Goal: Information Seeking & Learning: Learn about a topic

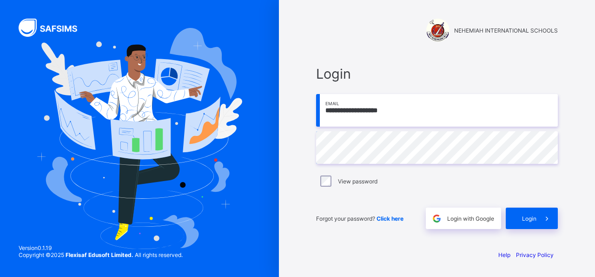
click at [541, 220] on span at bounding box center [547, 217] width 21 height 21
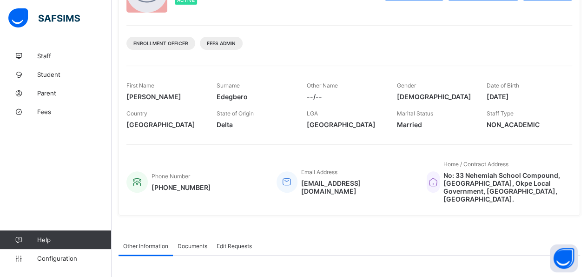
scroll to position [68, 0]
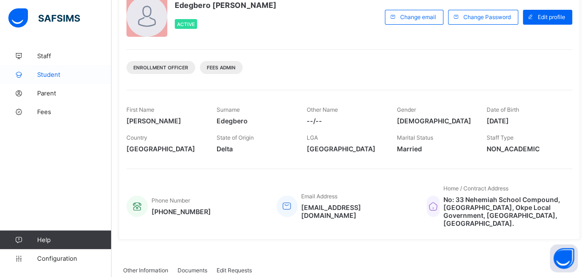
click at [52, 77] on span "Student" at bounding box center [74, 74] width 74 height 7
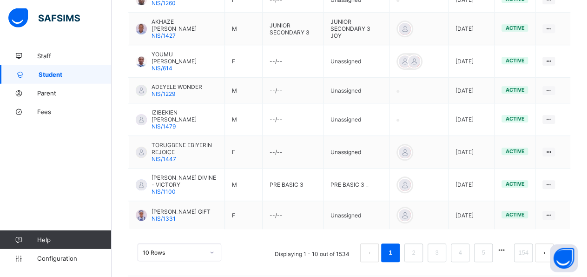
scroll to position [328, 0]
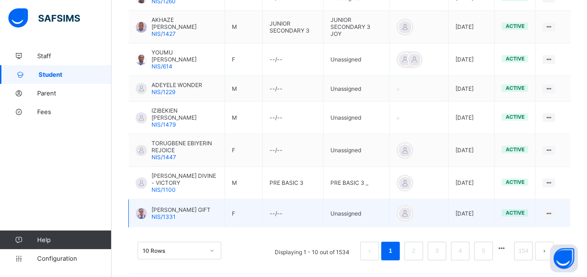
click at [144, 207] on div at bounding box center [141, 212] width 11 height 11
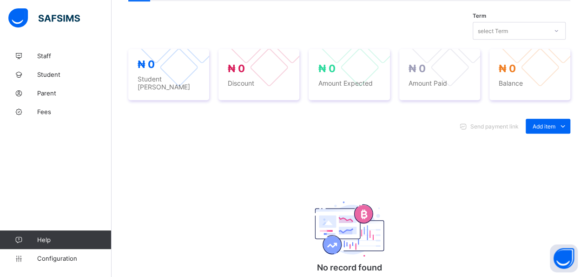
scroll to position [289, 0]
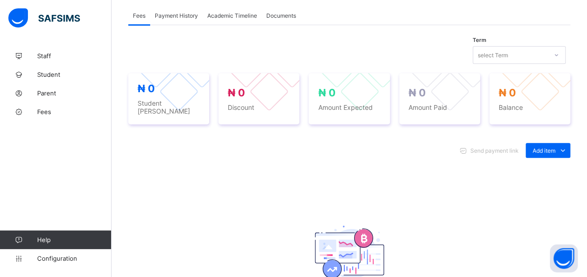
click at [363, 226] on img at bounding box center [350, 252] width 70 height 55
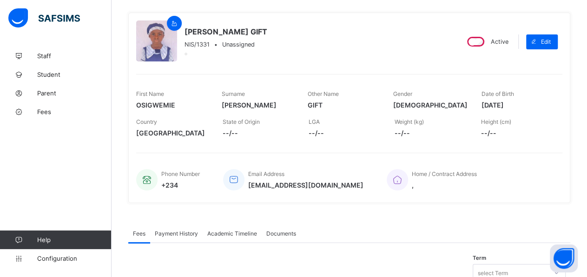
scroll to position [63, 0]
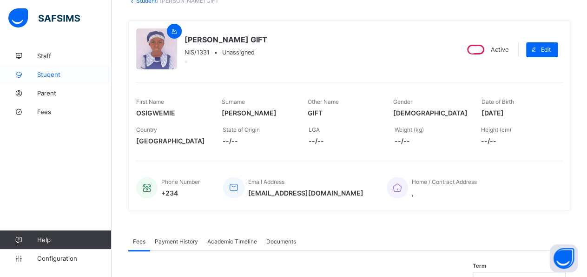
click at [59, 77] on span "Student" at bounding box center [74, 74] width 74 height 7
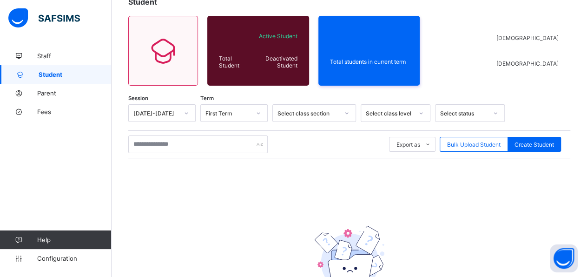
click at [80, 70] on link "Student" at bounding box center [56, 74] width 112 height 19
click at [85, 82] on link "Student" at bounding box center [56, 74] width 112 height 19
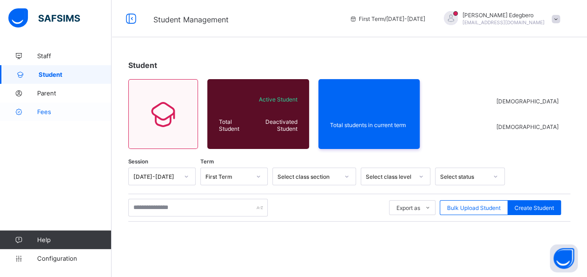
click at [48, 116] on link "Fees" at bounding box center [56, 111] width 112 height 19
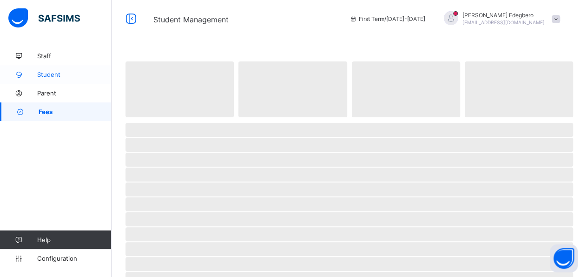
click at [56, 75] on span "Student" at bounding box center [74, 74] width 74 height 7
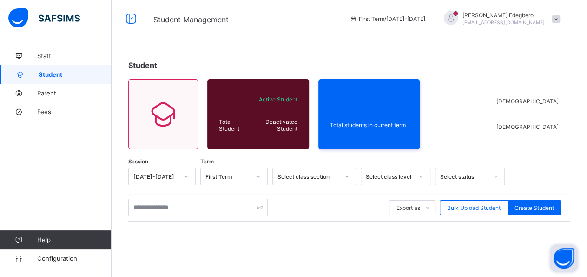
click at [564, 260] on button "Open asap" at bounding box center [564, 258] width 28 height 28
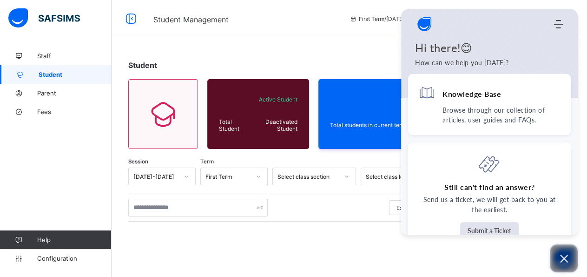
click at [564, 260] on icon "Open asap" at bounding box center [565, 259] width 12 height 12
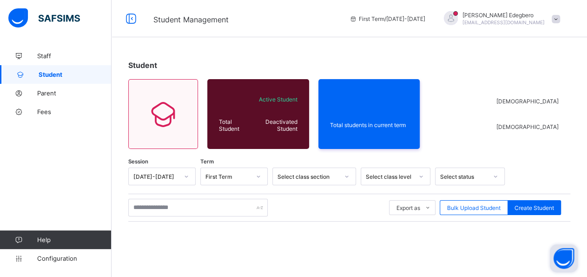
click at [564, 260] on button "Open asap" at bounding box center [564, 258] width 28 height 28
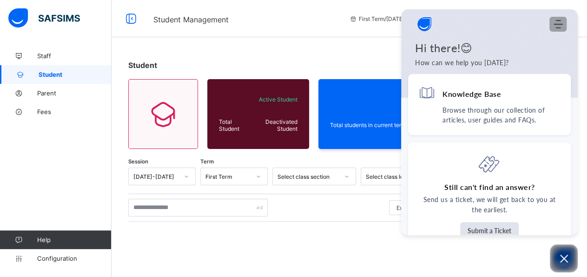
click at [557, 25] on use "Modules Menu" at bounding box center [558, 24] width 9 height 8
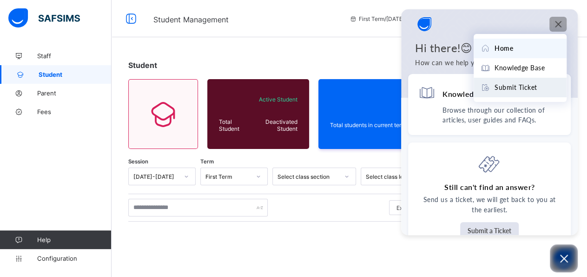
click at [524, 91] on span "Submit Ticket" at bounding box center [516, 87] width 43 height 10
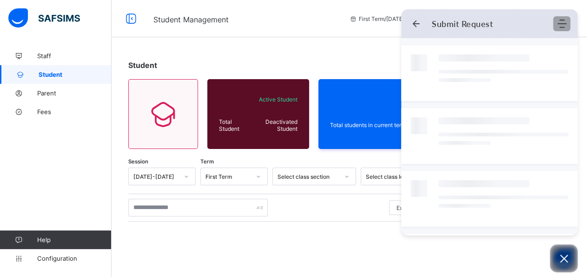
click at [560, 24] on use "Modules Menu" at bounding box center [562, 24] width 9 height 8
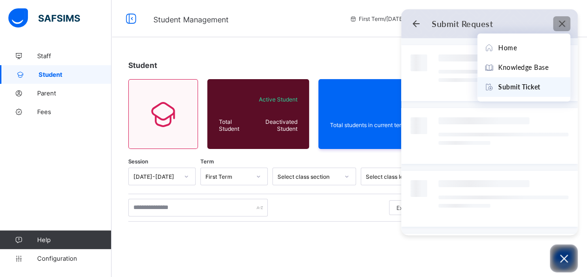
click at [567, 26] on div "Modules Menu" at bounding box center [562, 23] width 12 height 9
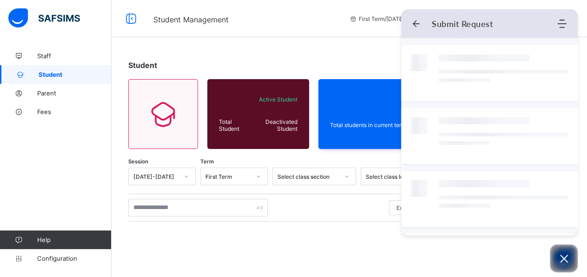
click at [420, 24] on icon "Back" at bounding box center [416, 23] width 9 height 9
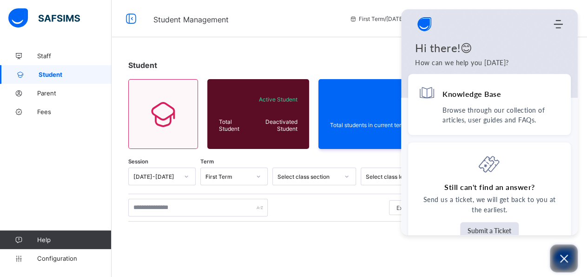
click at [569, 259] on icon "Open asap" at bounding box center [565, 259] width 12 height 12
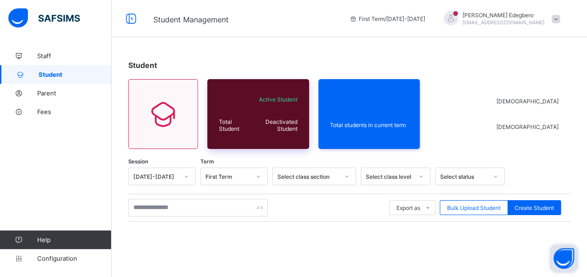
click at [229, 125] on div "Total Student" at bounding box center [236, 125] width 39 height 19
click at [251, 126] on div "Total Student" at bounding box center [236, 125] width 39 height 19
click at [167, 109] on icon at bounding box center [163, 113] width 39 height 33
click at [458, 13] on div at bounding box center [451, 18] width 14 height 14
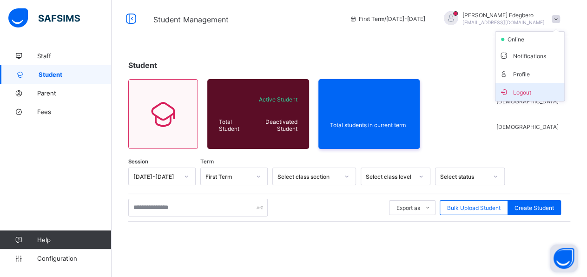
click at [539, 94] on span "Logout" at bounding box center [529, 92] width 61 height 11
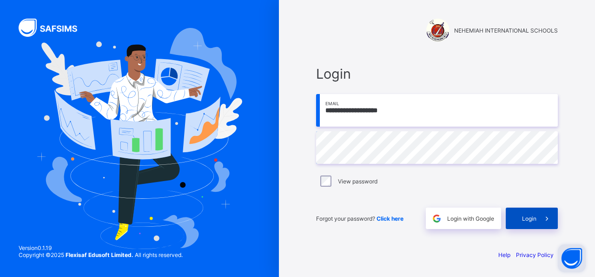
click at [513, 219] on div "Login" at bounding box center [532, 217] width 52 height 21
click at [417, 105] on input "**********" at bounding box center [437, 110] width 242 height 33
click at [346, 187] on div "View password" at bounding box center [437, 181] width 242 height 20
click at [349, 185] on div "View password" at bounding box center [437, 180] width 237 height 11
click at [350, 187] on div "View password" at bounding box center [437, 181] width 242 height 20
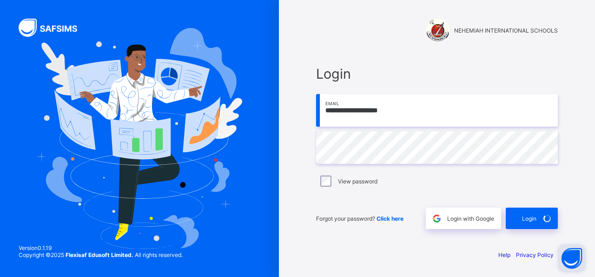
click at [351, 186] on div "View password" at bounding box center [437, 180] width 237 height 11
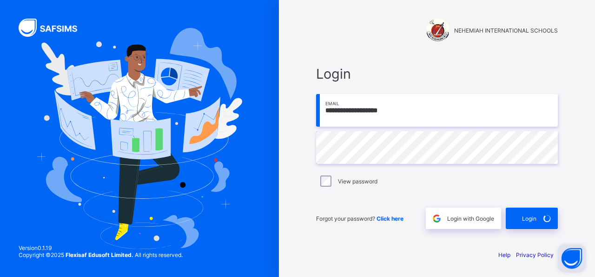
click at [352, 183] on label "View password" at bounding box center [358, 181] width 40 height 7
click at [363, 226] on div "Forgot your password? Click here" at bounding box center [368, 217] width 105 height 21
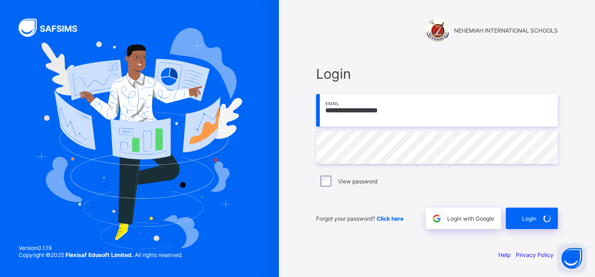
click at [357, 184] on label "View password" at bounding box center [358, 181] width 40 height 7
click at [387, 220] on span "Click here" at bounding box center [390, 218] width 27 height 7
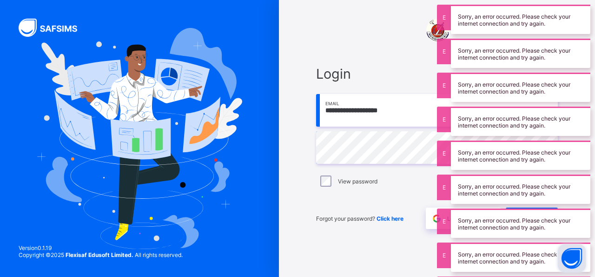
click at [387, 220] on span "Click here" at bounding box center [390, 218] width 27 height 7
click at [361, 221] on span "Forgot your password? Click here" at bounding box center [359, 218] width 87 height 7
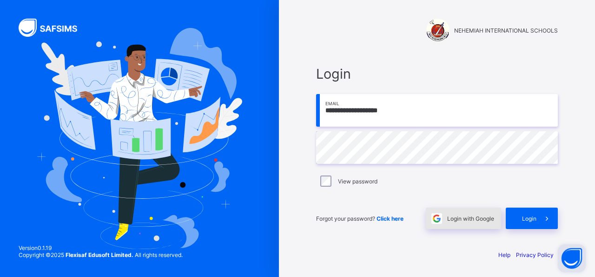
click at [466, 222] on div "Login with Google" at bounding box center [463, 217] width 75 height 21
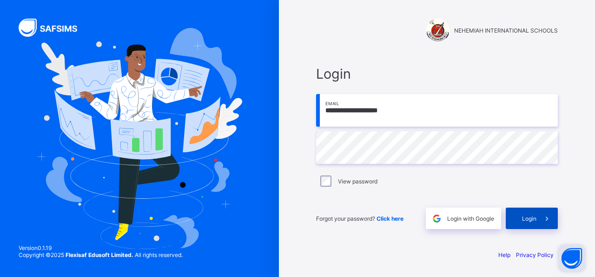
click at [536, 216] on span "Login" at bounding box center [529, 218] width 14 height 7
click at [533, 217] on span "Login" at bounding box center [529, 218] width 14 height 7
click at [536, 216] on span "Login" at bounding box center [529, 218] width 14 height 7
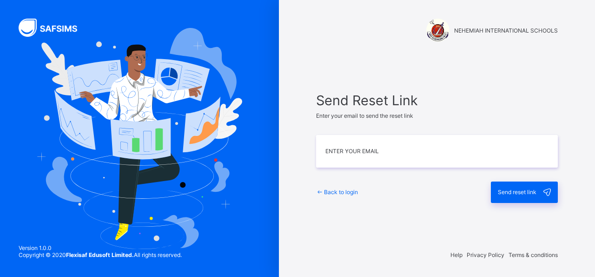
click at [345, 191] on span "Back to login" at bounding box center [341, 191] width 34 height 7
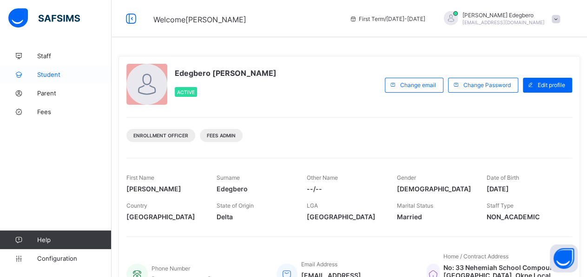
click at [50, 76] on span "Student" at bounding box center [74, 74] width 74 height 7
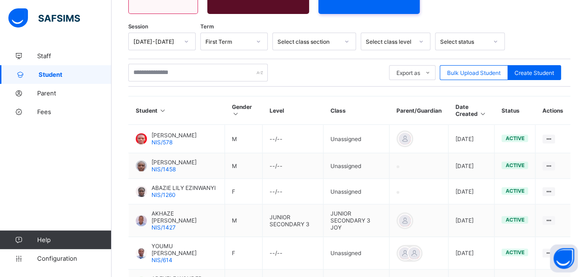
scroll to position [137, 0]
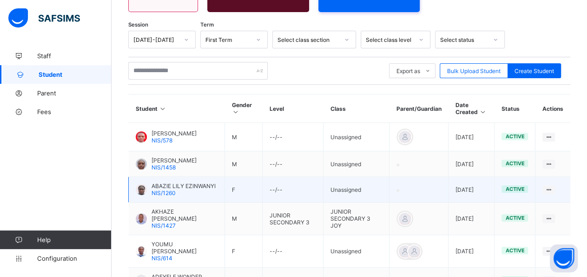
click at [358, 191] on td "Unassigned" at bounding box center [357, 190] width 66 height 26
click at [522, 194] on td "active" at bounding box center [515, 190] width 41 height 26
click at [176, 189] on span "ABAZIE LILY EZINWANYI" at bounding box center [184, 185] width 64 height 7
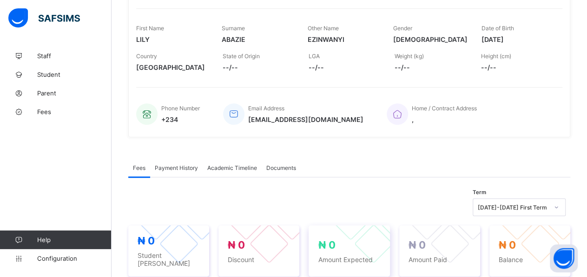
click at [347, 265] on div "₦ 0 Amount Expected" at bounding box center [349, 250] width 81 height 51
click at [43, 111] on span "Fees" at bounding box center [74, 111] width 74 height 7
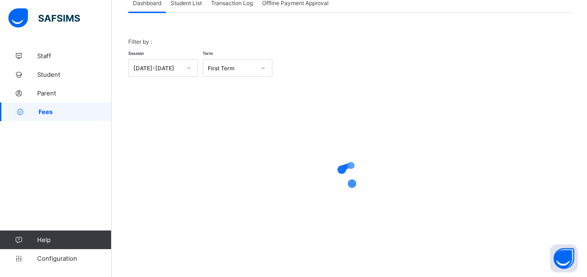
scroll to position [13, 0]
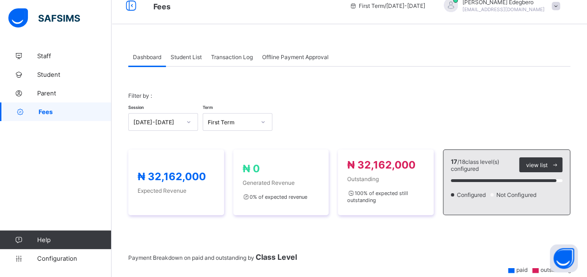
drag, startPoint x: 550, startPoint y: 181, endPoint x: 508, endPoint y: 183, distance: 41.5
click at [508, 183] on div at bounding box center [507, 181] width 112 height 19
click at [559, 162] on span at bounding box center [555, 164] width 15 height 15
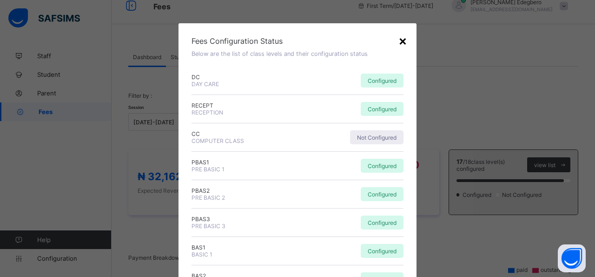
click at [399, 39] on div "×" at bounding box center [403, 41] width 9 height 16
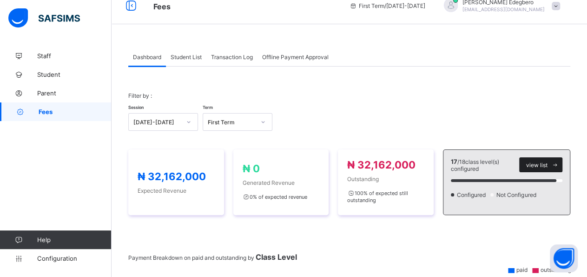
click at [559, 163] on span at bounding box center [555, 164] width 15 height 15
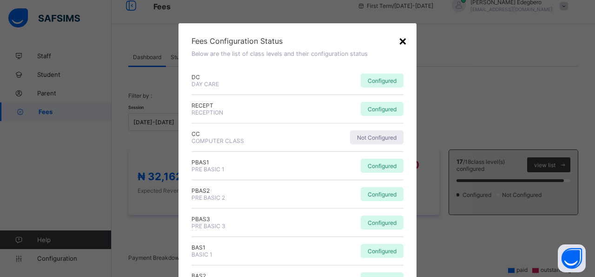
click at [399, 39] on div "×" at bounding box center [403, 41] width 9 height 16
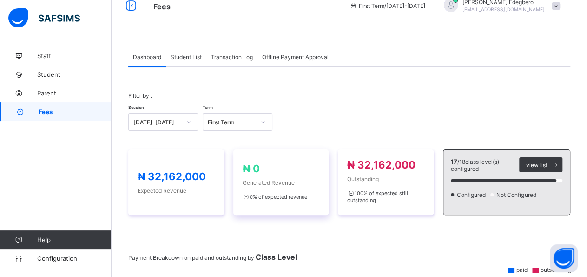
click at [285, 174] on div "₦ 0 Generated Revenue 0 % of expected revenue" at bounding box center [281, 182] width 77 height 40
click at [523, 269] on span "paid" at bounding box center [522, 269] width 11 height 7
click at [510, 268] on icon at bounding box center [511, 269] width 7 height 5
click at [540, 272] on span at bounding box center [349, 268] width 442 height 14
click at [545, 266] on span "outstanding" at bounding box center [556, 269] width 31 height 7
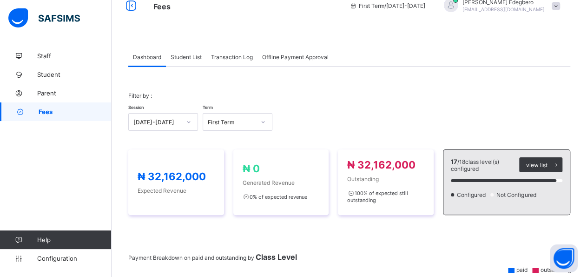
click at [534, 269] on icon at bounding box center [535, 269] width 7 height 5
click at [513, 267] on icon at bounding box center [511, 270] width 7 height 7
click at [474, 202] on div "17 / 18 class level(s) configured view list Configured Not Configured" at bounding box center [506, 182] width 127 height 66
click at [474, 197] on div "17 / 18 class level(s) configured view list Configured Not Configured" at bounding box center [506, 182] width 127 height 66
click at [514, 192] on span "Not Configured" at bounding box center [517, 194] width 43 height 7
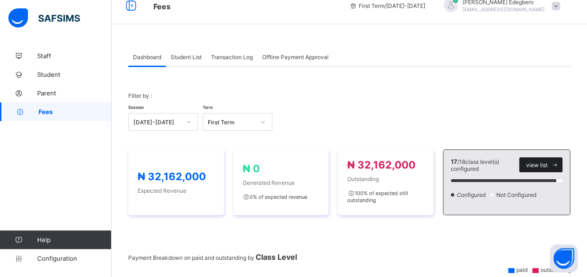
click at [539, 162] on span "view list" at bounding box center [536, 164] width 21 height 7
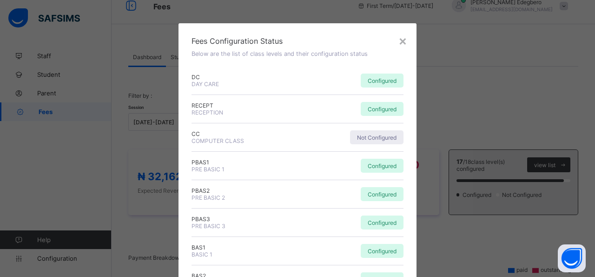
click at [546, 166] on div "× Fees Configuration Status Below are the list of class levels and their config…" at bounding box center [297, 138] width 595 height 277
click at [401, 46] on div "×" at bounding box center [403, 41] width 9 height 16
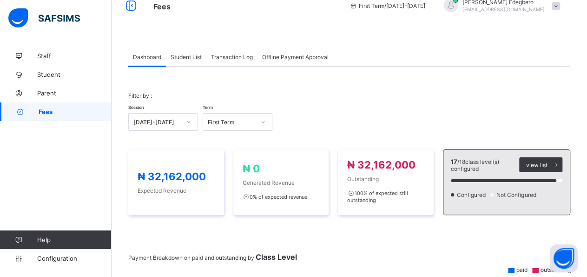
scroll to position [0, 0]
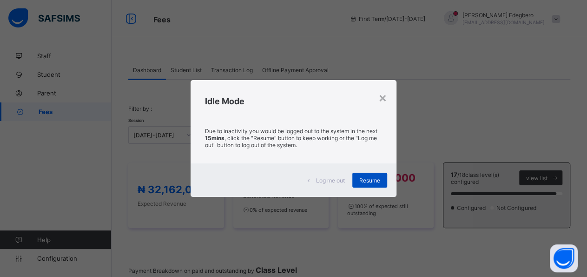
click at [357, 175] on div "Resume" at bounding box center [370, 180] width 35 height 15
